Goal: Task Accomplishment & Management: Manage account settings

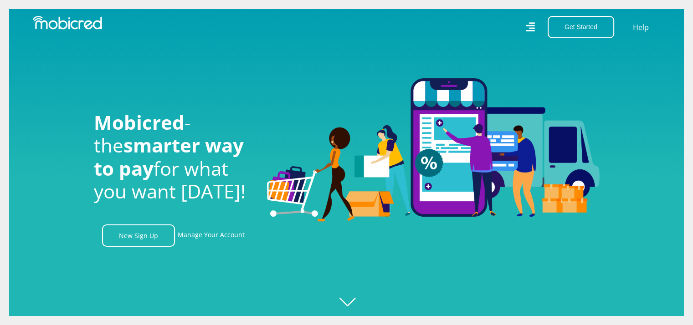
scroll to position [0, 649]
click at [219, 236] on link "Manage Your Account" at bounding box center [211, 236] width 67 height 22
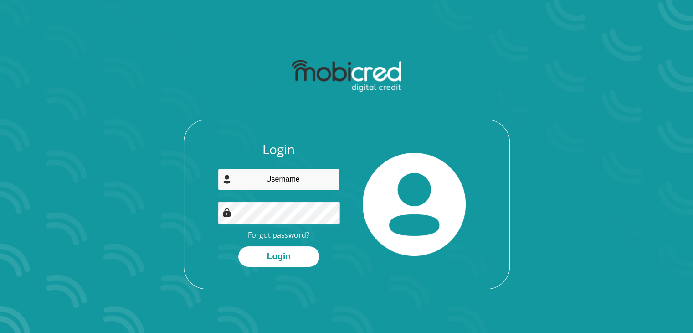
click at [281, 181] on input "email" at bounding box center [279, 179] width 122 height 22
type input "dollybooysen86@gmail.com"
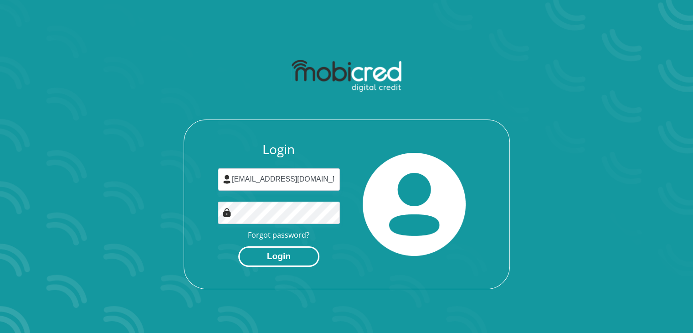
click at [290, 256] on button "Login" at bounding box center [278, 256] width 81 height 21
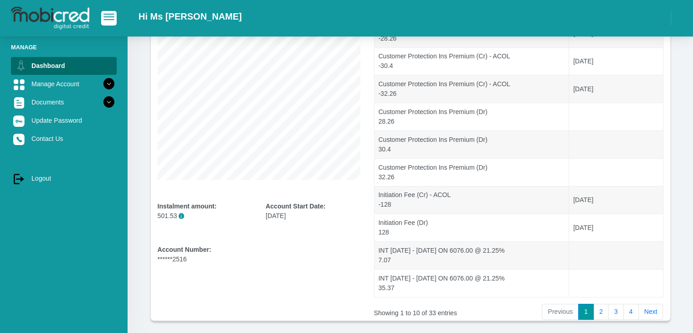
scroll to position [179, 0]
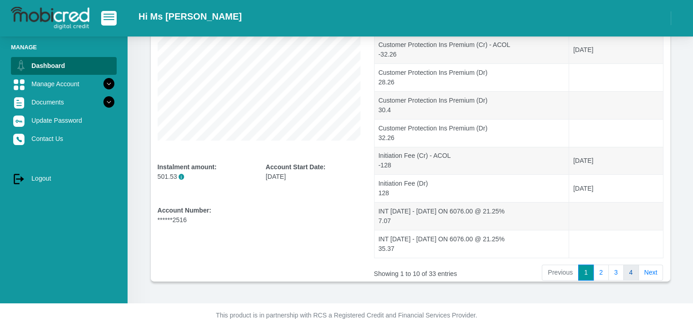
click at [629, 274] on link "4" at bounding box center [631, 272] width 15 height 16
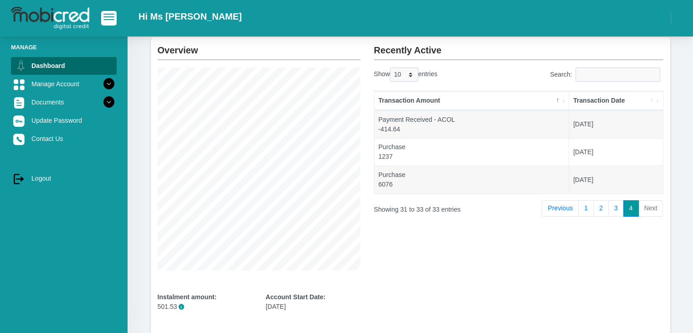
scroll to position [48, 0]
click at [647, 207] on li "Next" at bounding box center [651, 209] width 25 height 16
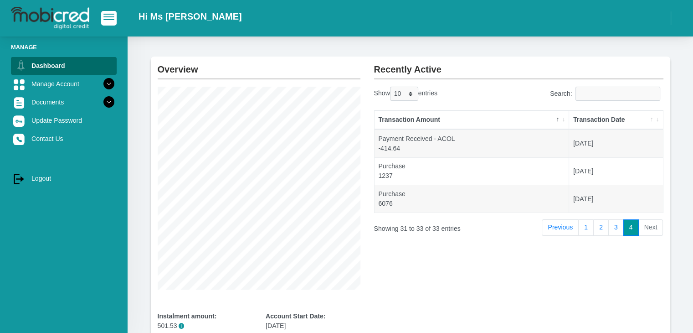
scroll to position [0, 0]
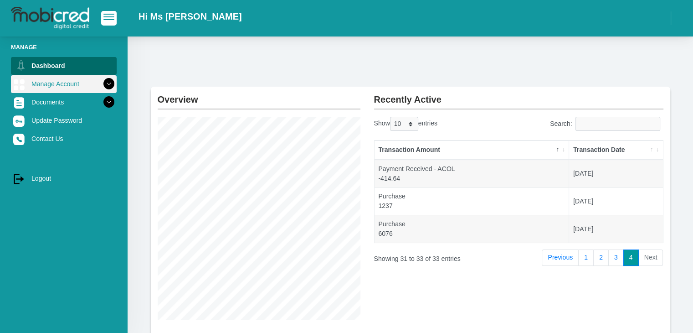
click at [101, 82] on icon at bounding box center [108, 83] width 15 height 15
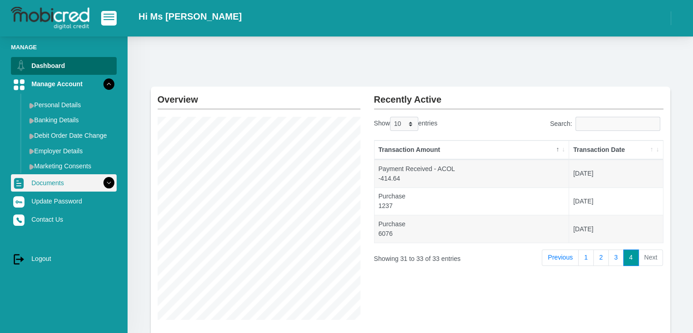
click at [103, 181] on icon at bounding box center [108, 182] width 15 height 15
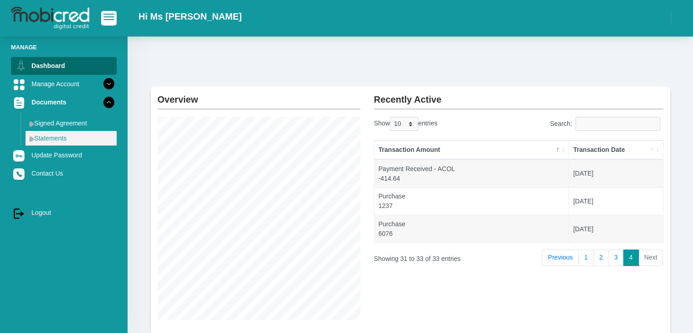
click at [52, 140] on link "Statements" at bounding box center [71, 138] width 91 height 15
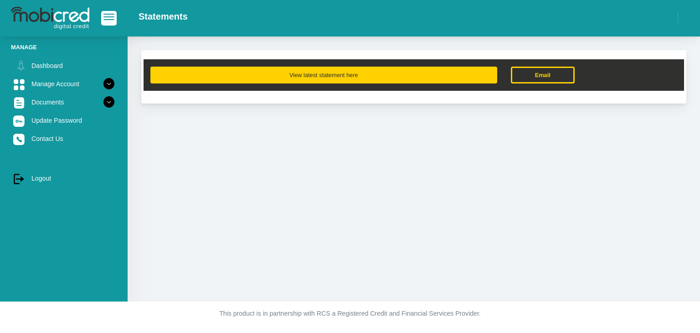
click at [306, 73] on button "View latest statement here" at bounding box center [323, 75] width 347 height 17
